Goal: Find specific page/section: Find specific page/section

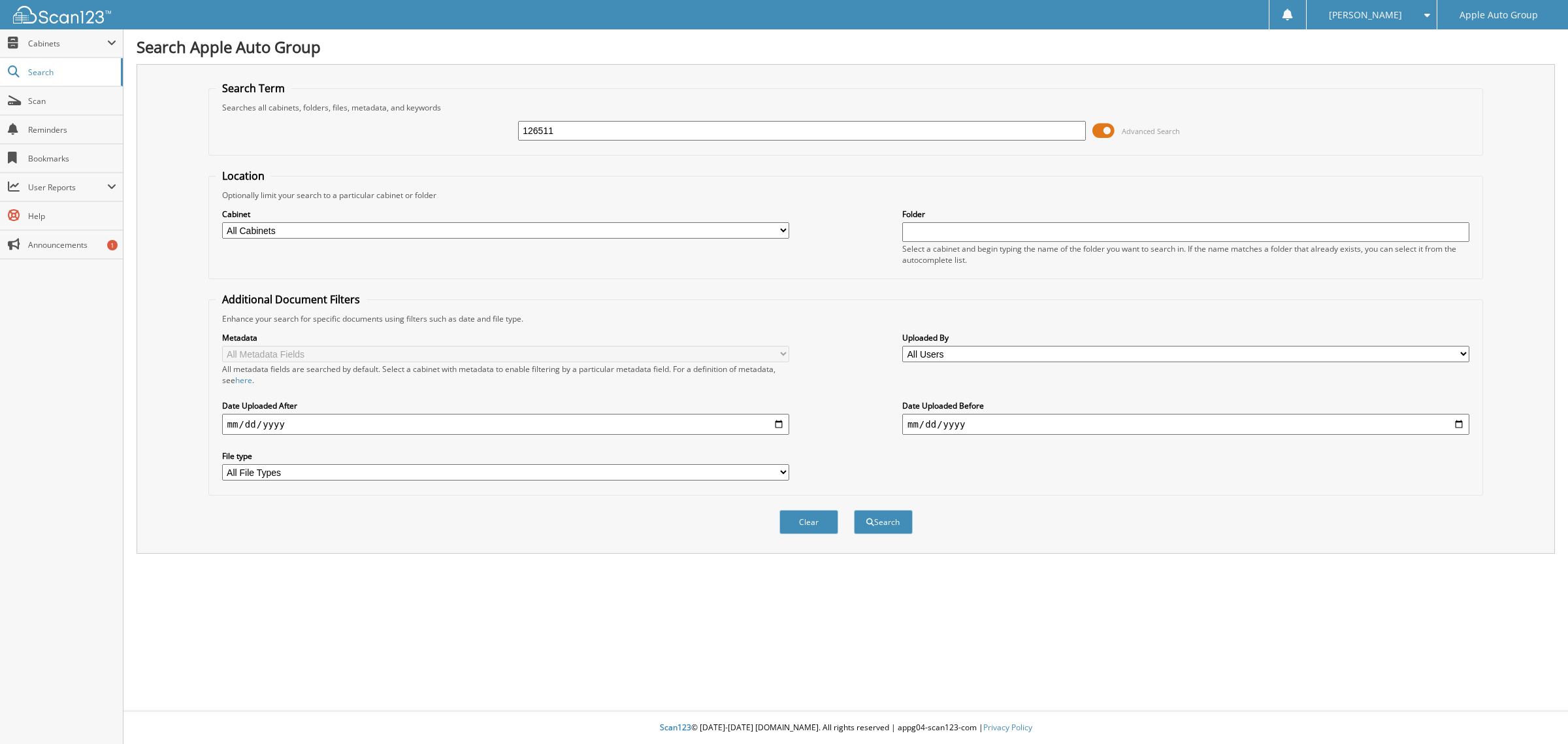
type input "126511"
click at [854, 510] on button "Search" at bounding box center [883, 522] width 58 height 24
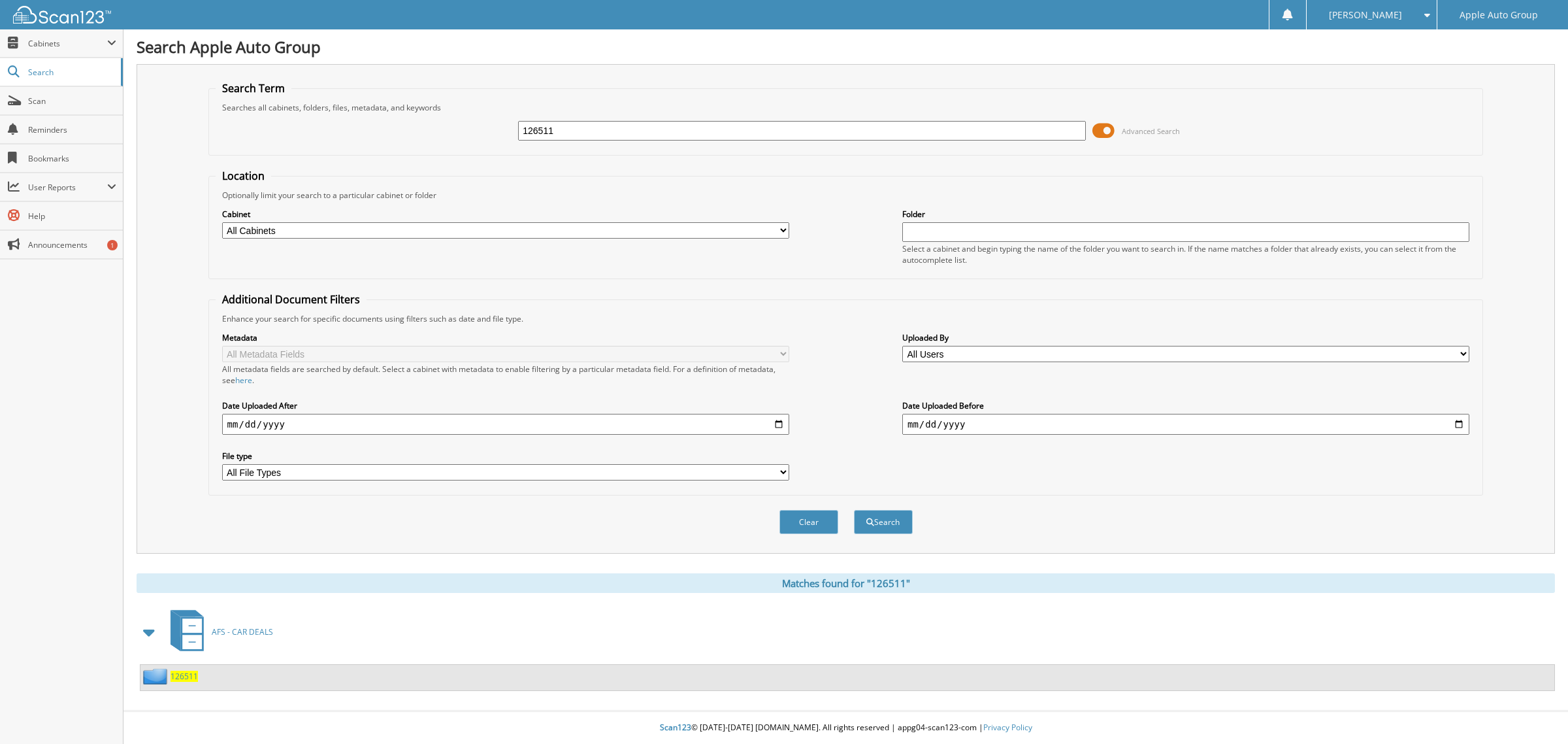
click at [196, 671] on span "126511" at bounding box center [184, 676] width 28 height 11
